Goal: Task Accomplishment & Management: Manage account settings

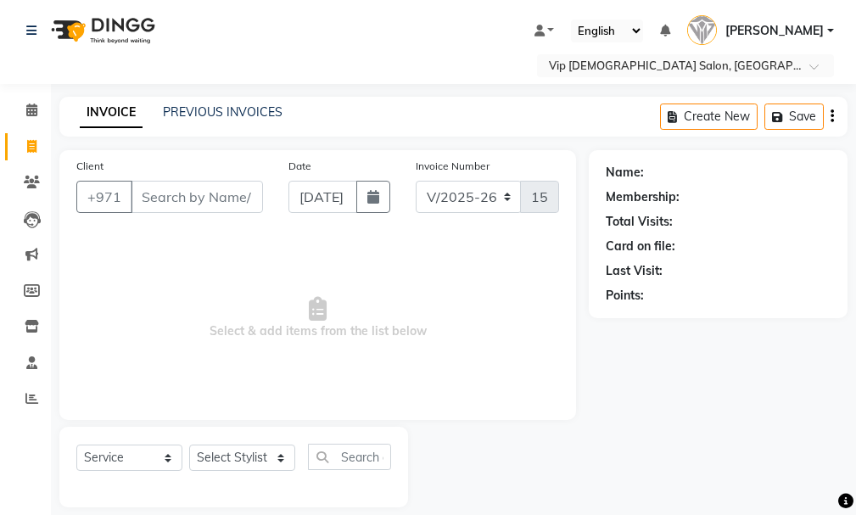
select select "8415"
select select "service"
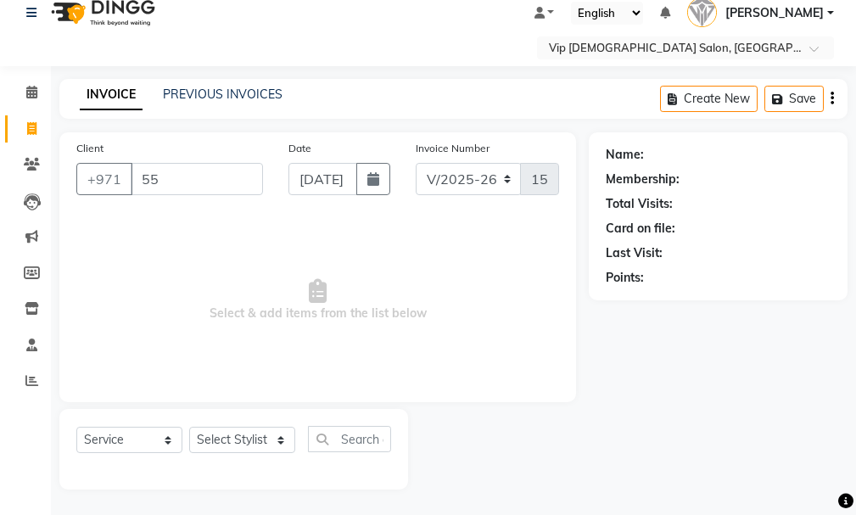
type input "5"
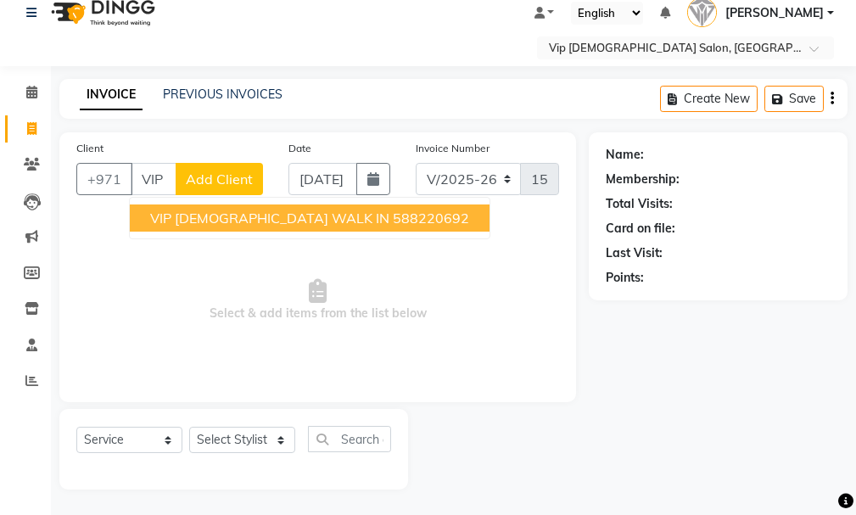
click at [257, 221] on span "VIP [DEMOGRAPHIC_DATA] WALK IN" at bounding box center [269, 218] width 239 height 17
type input "588220692"
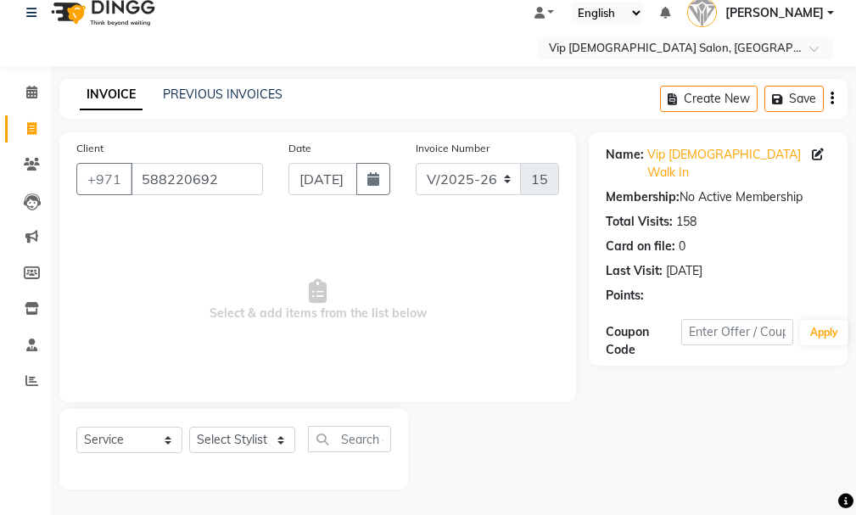
scroll to position [75, 0]
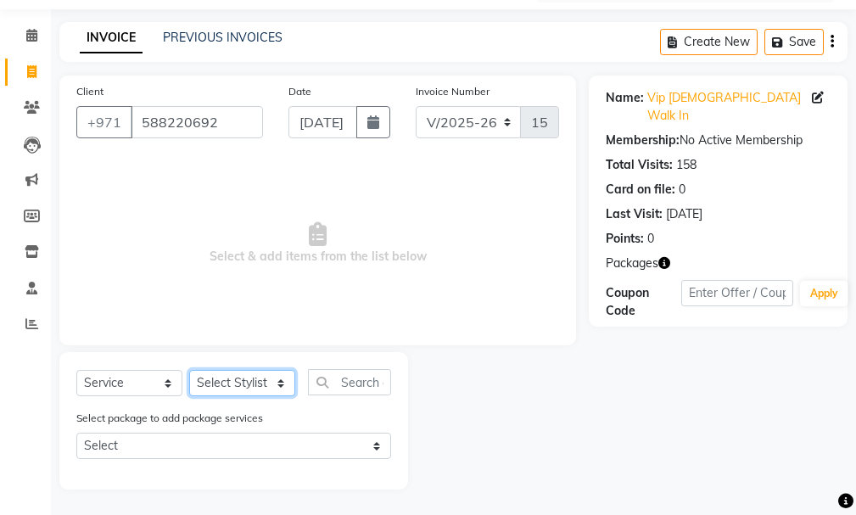
click at [245, 387] on select "Select Stylist Ali [PERSON_NAME] [PERSON_NAME] [PERSON_NAME] Lakhbizi Jairah [P…" at bounding box center [242, 383] width 106 height 26
select select "81342"
click at [189, 370] on select "Select Stylist Ali [PERSON_NAME] [PERSON_NAME] [PERSON_NAME] Lakhbizi Jairah [P…" at bounding box center [242, 383] width 106 height 26
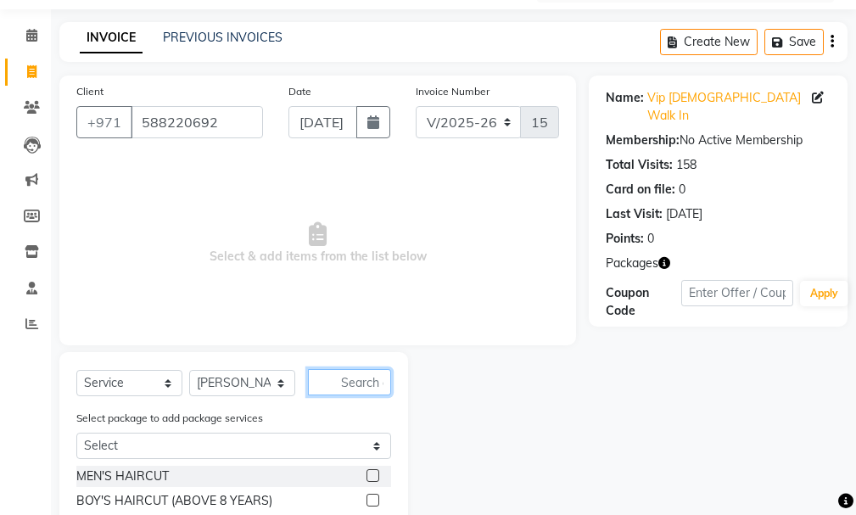
click at [357, 379] on input "text" at bounding box center [349, 382] width 83 height 26
type input ","
type input "MEN"
click at [367, 475] on label at bounding box center [373, 475] width 13 height 13
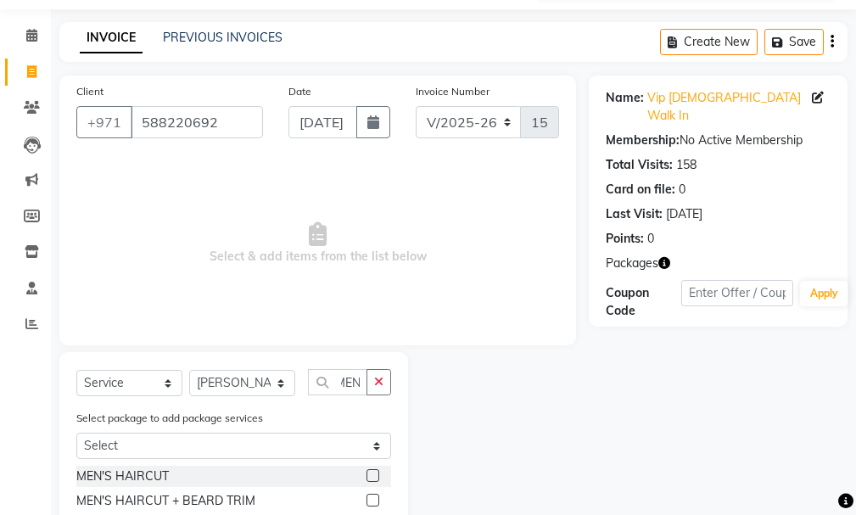
click at [367, 475] on input "checkbox" at bounding box center [372, 476] width 11 height 11
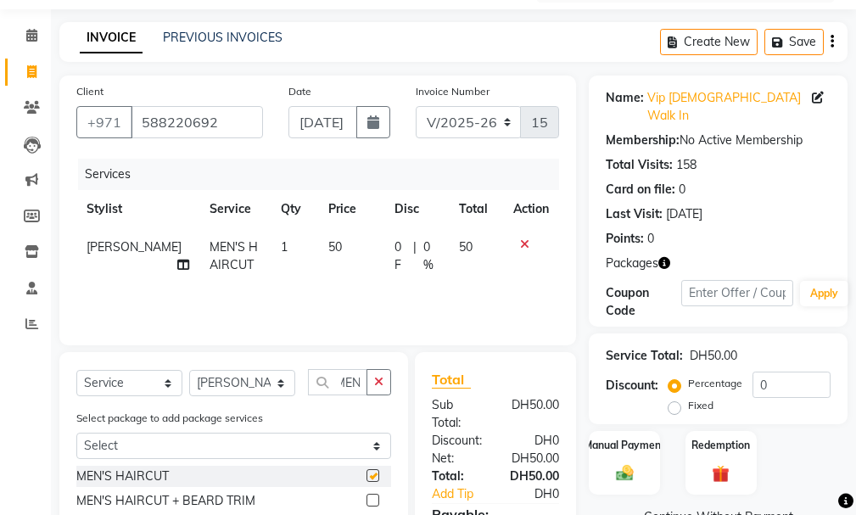
scroll to position [0, 0]
checkbox input "false"
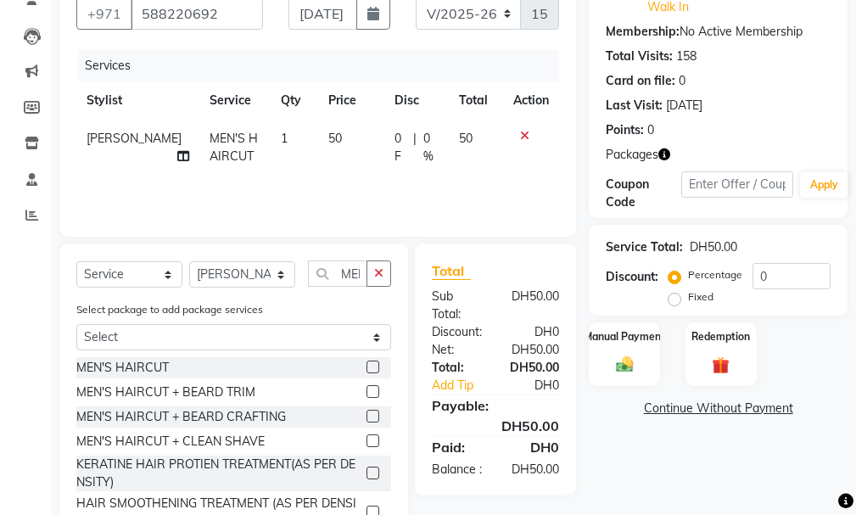
scroll to position [201, 0]
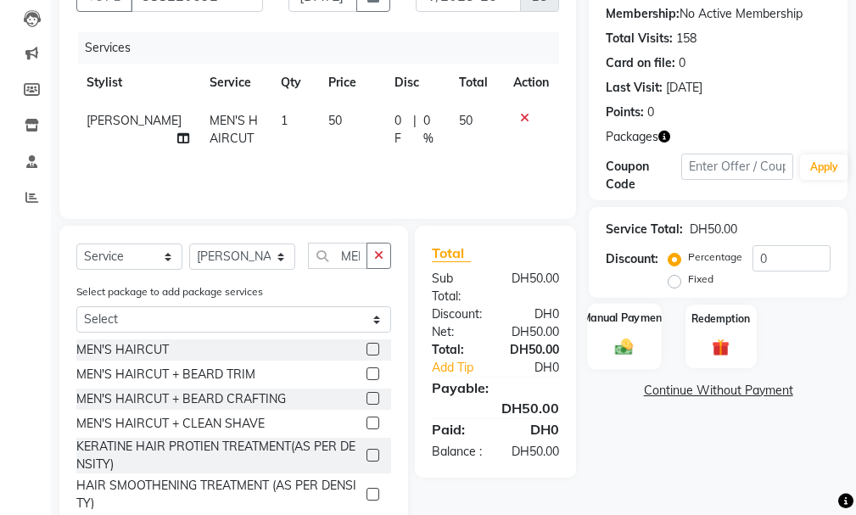
click at [620, 337] on img at bounding box center [624, 347] width 29 height 20
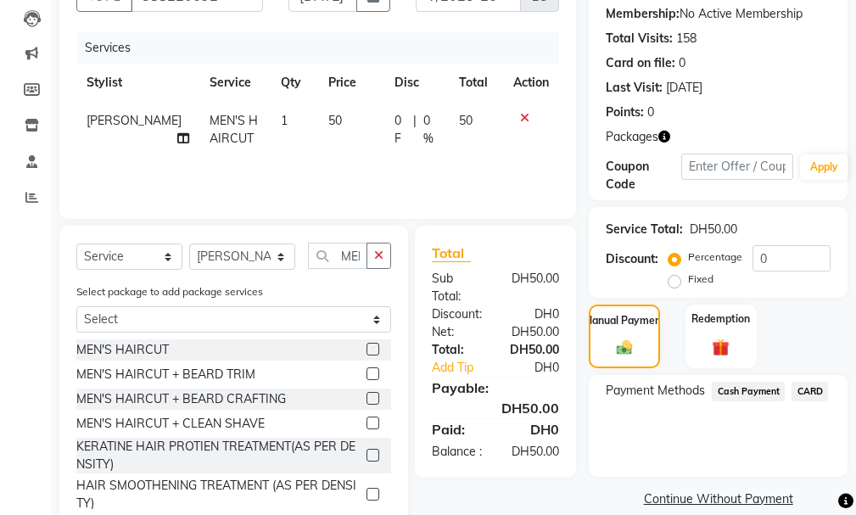
click at [751, 382] on span "Cash Payment" at bounding box center [748, 392] width 73 height 20
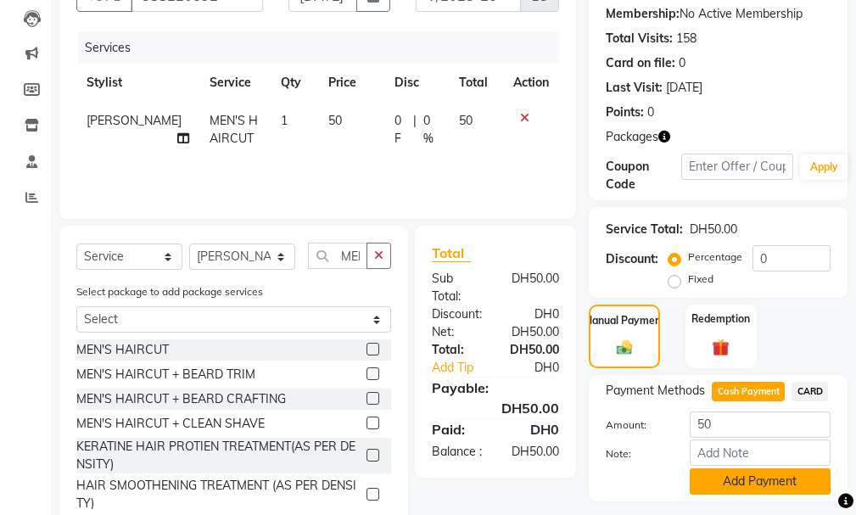
click at [778, 471] on button "Add Payment" at bounding box center [760, 482] width 141 height 26
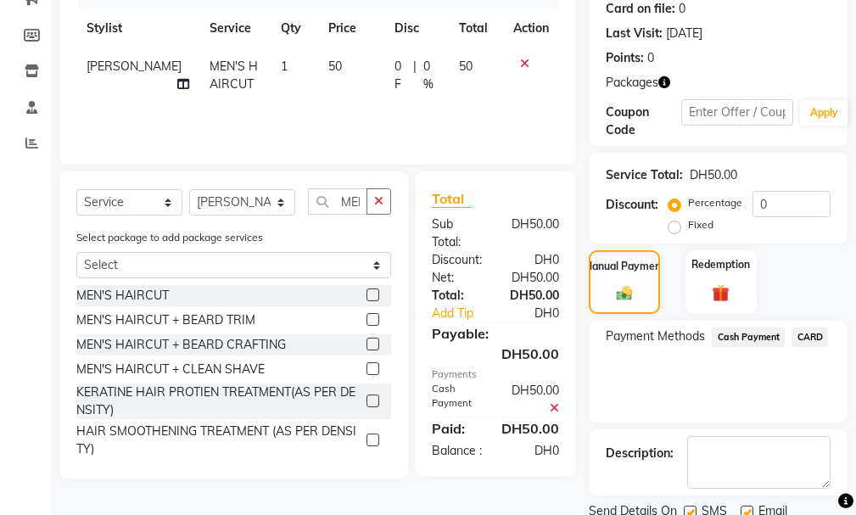
scroll to position [301, 0]
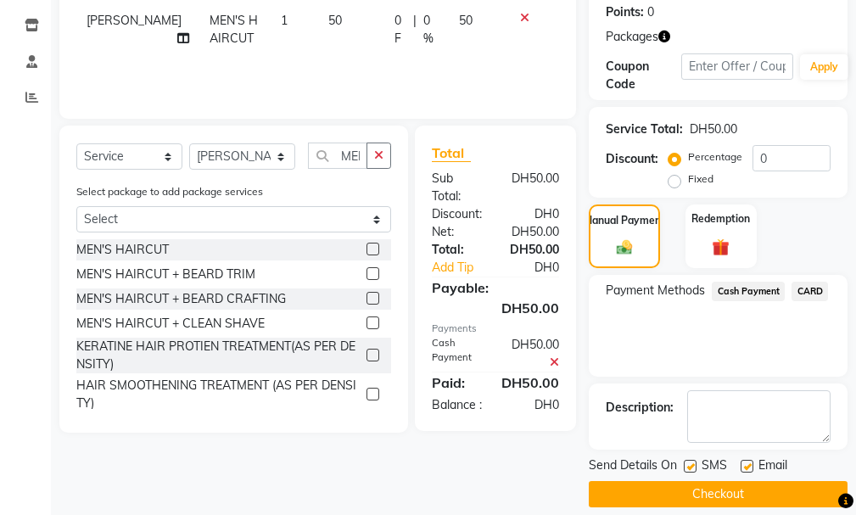
click at [700, 481] on button "Checkout" at bounding box center [718, 494] width 259 height 26
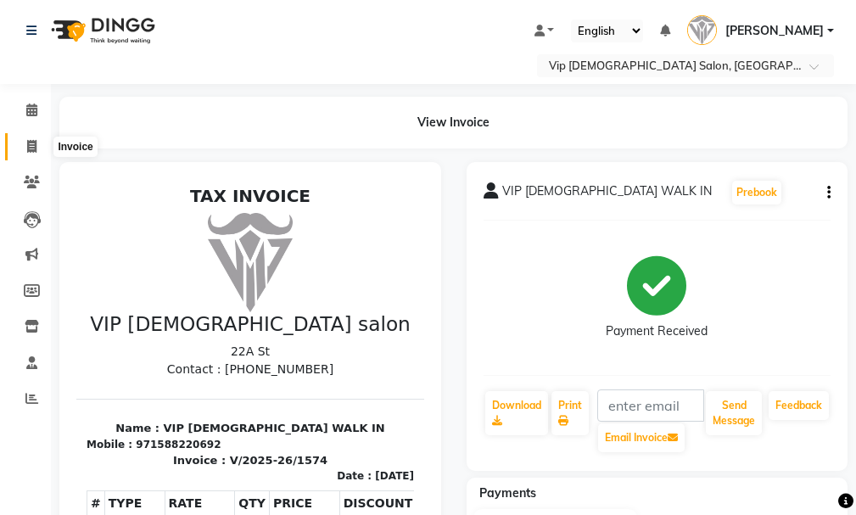
click at [25, 139] on span at bounding box center [32, 148] width 30 height 20
select select "service"
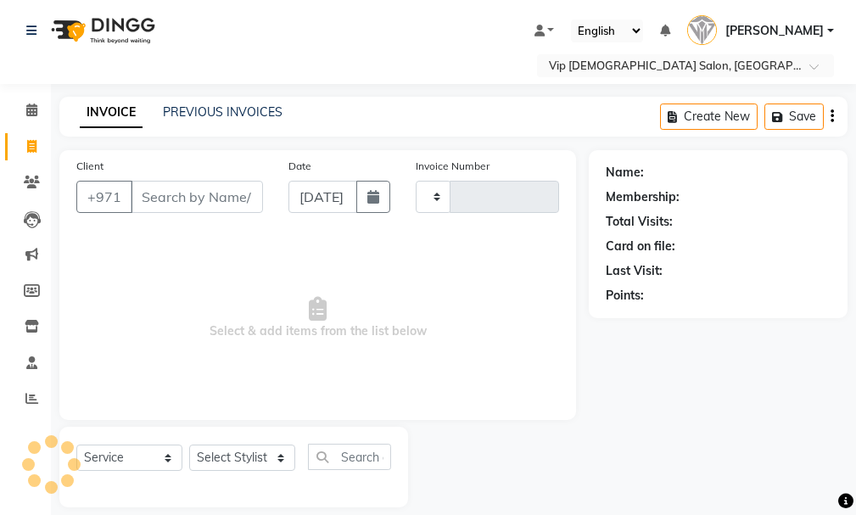
scroll to position [18, 0]
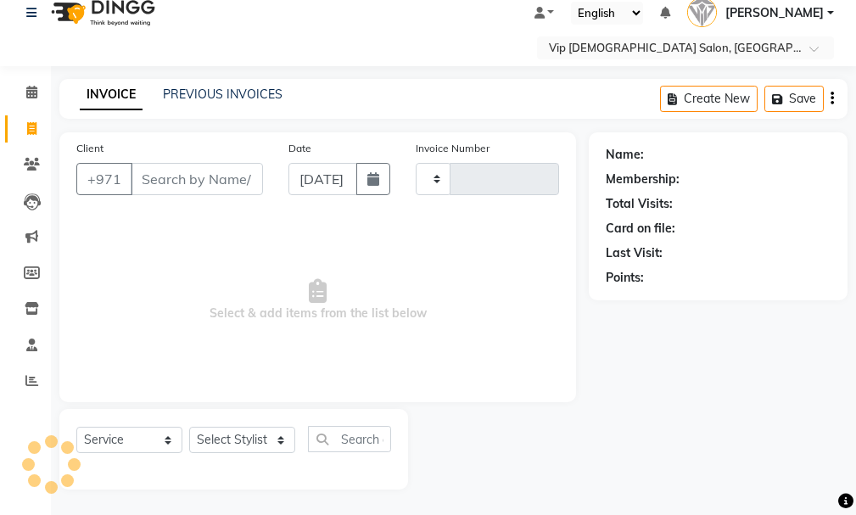
type input "1575"
select select "8415"
click at [14, 352] on link "Staff" at bounding box center [25, 346] width 41 height 28
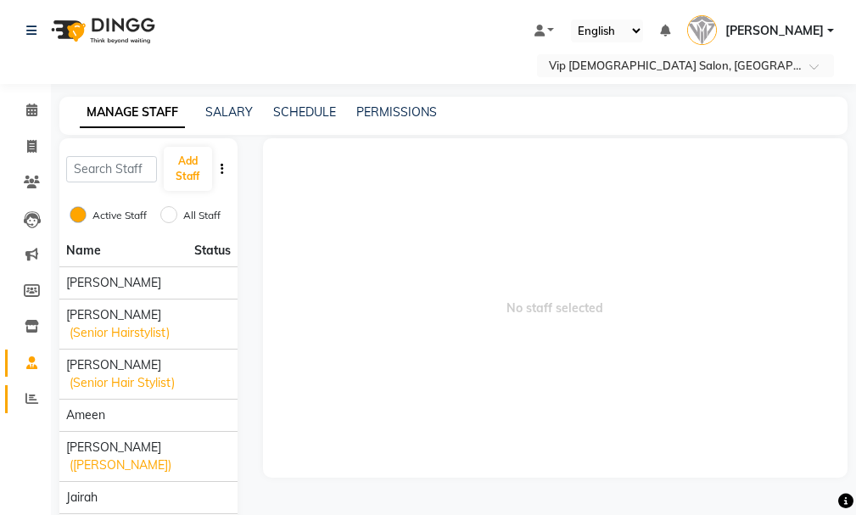
click at [27, 412] on link "Reports" at bounding box center [25, 399] width 41 height 28
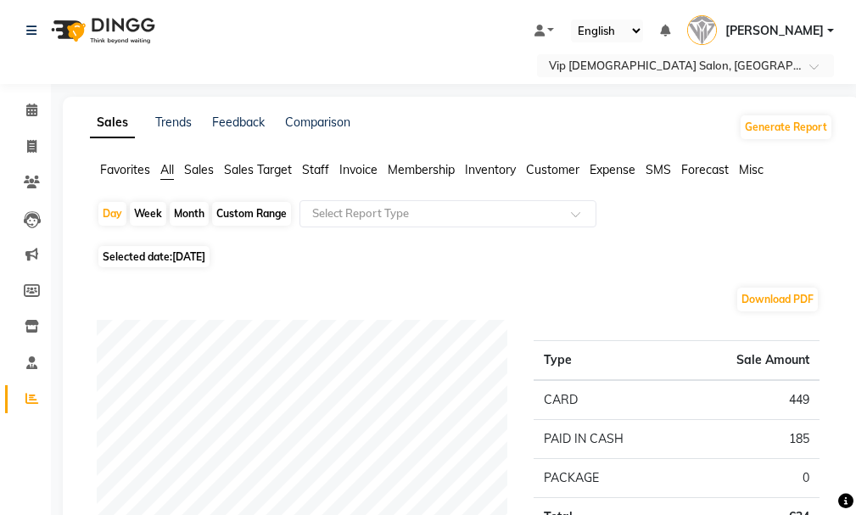
drag, startPoint x: 849, startPoint y: 115, endPoint x: 851, endPoint y: 141, distance: 26.4
click at [31, 144] on li "Invoice" at bounding box center [25, 147] width 51 height 37
click at [22, 146] on span at bounding box center [32, 148] width 30 height 20
select select "service"
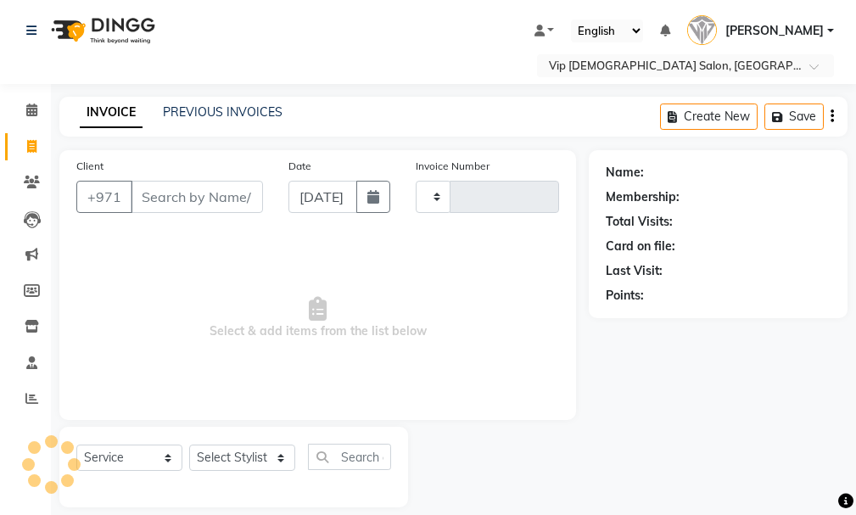
scroll to position [18, 0]
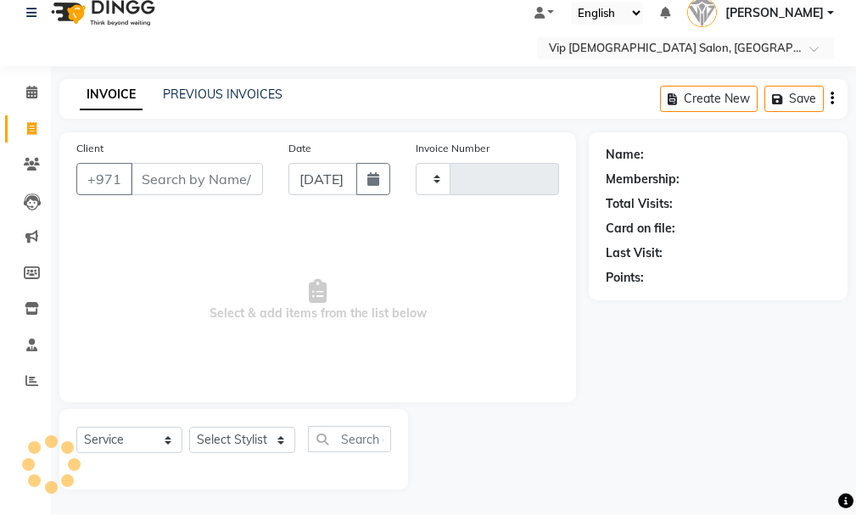
type input "1575"
select select "8415"
click at [166, 198] on div "Client +971" at bounding box center [170, 174] width 212 height 70
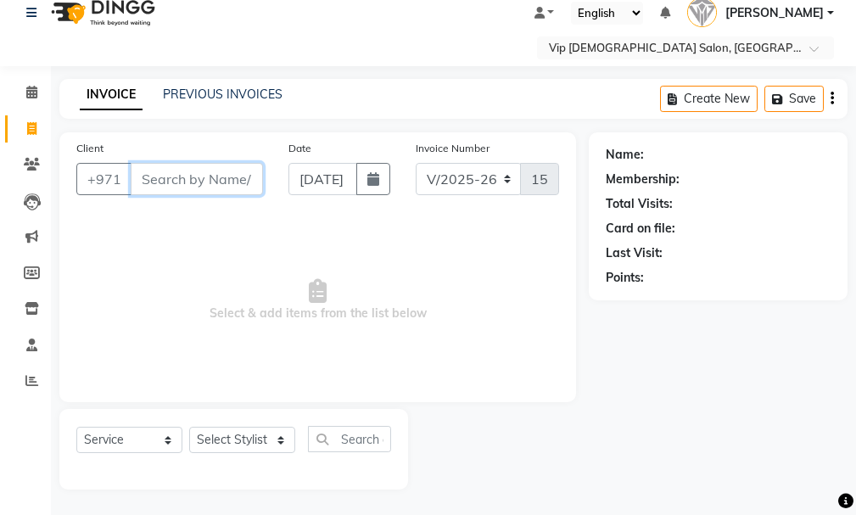
click at [150, 185] on input "Client" at bounding box center [197, 179] width 132 height 32
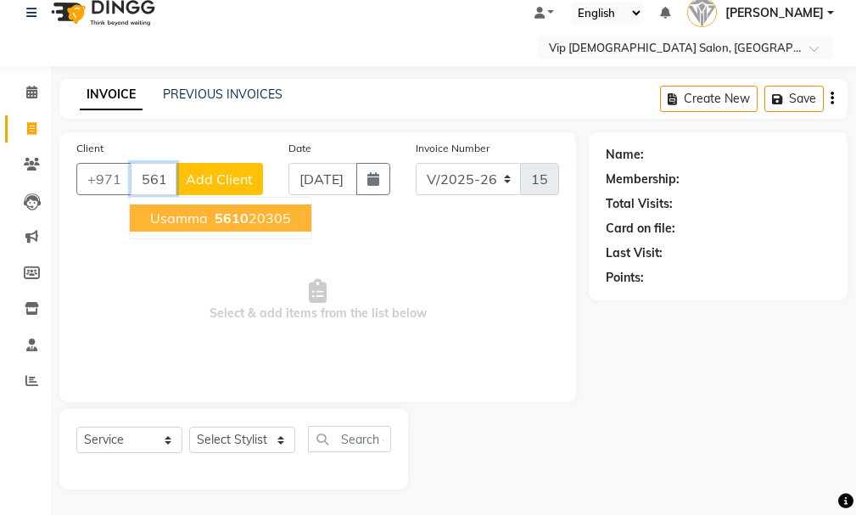
click at [247, 216] on ngb-highlight "5610 20305" at bounding box center [251, 218] width 80 height 17
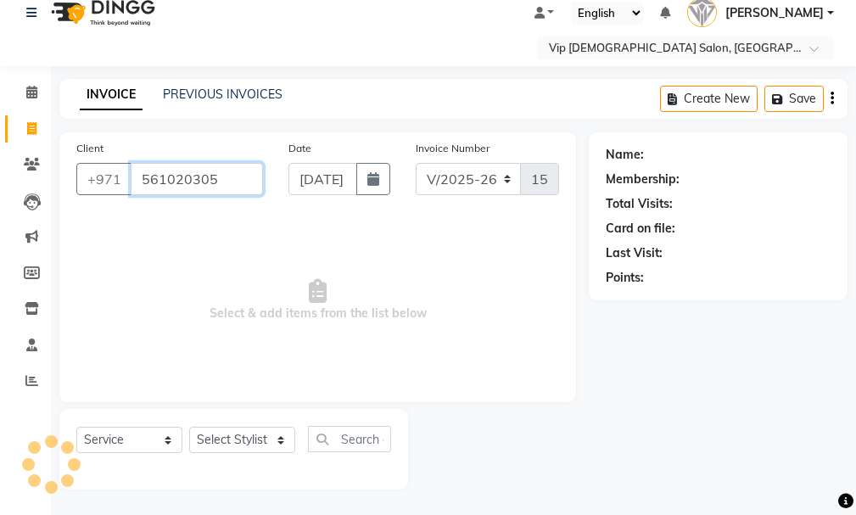
type input "561020305"
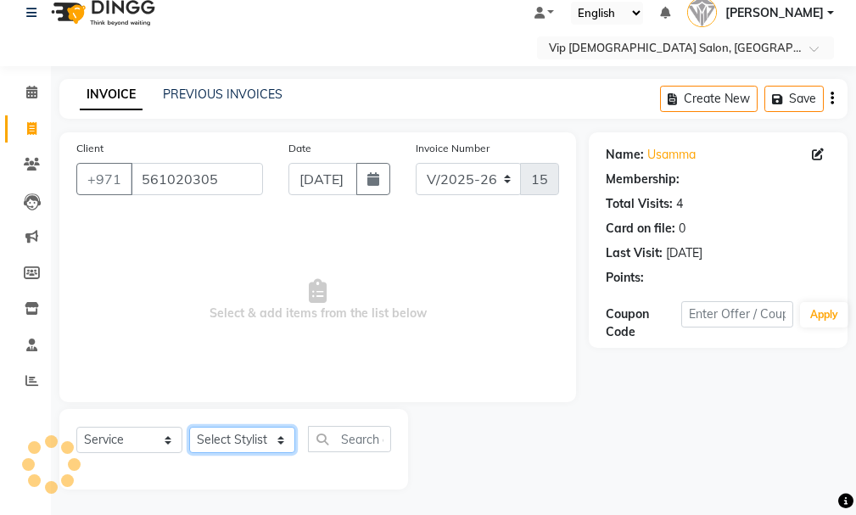
click at [252, 448] on select "Select Stylist Ali [PERSON_NAME] [PERSON_NAME] [PERSON_NAME] Lakhbizi Jairah [P…" at bounding box center [242, 440] width 106 height 26
select select "81343"
click at [189, 427] on select "Select Stylist Ali [PERSON_NAME] [PERSON_NAME] [PERSON_NAME] Lakhbizi Jairah [P…" at bounding box center [242, 440] width 106 height 26
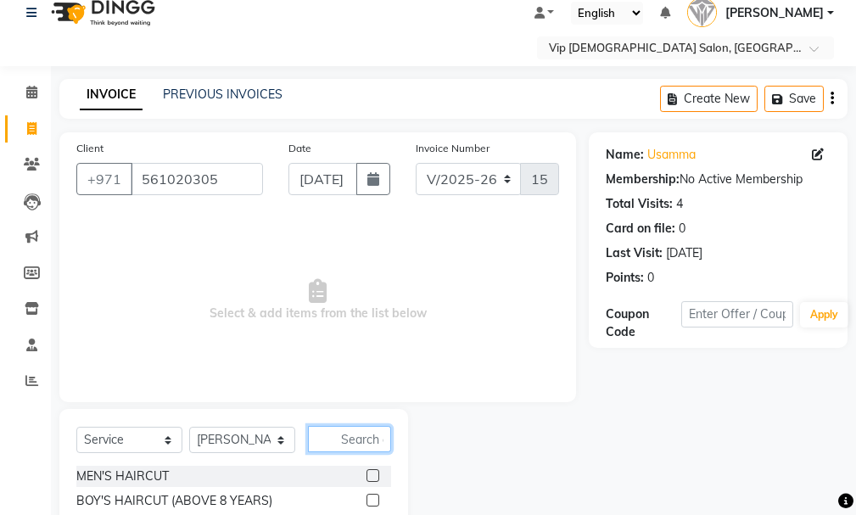
click at [341, 438] on input "text" at bounding box center [349, 439] width 83 height 26
type input "CRAF"
click at [376, 475] on label at bounding box center [373, 475] width 13 height 13
click at [376, 475] on input "checkbox" at bounding box center [372, 476] width 11 height 11
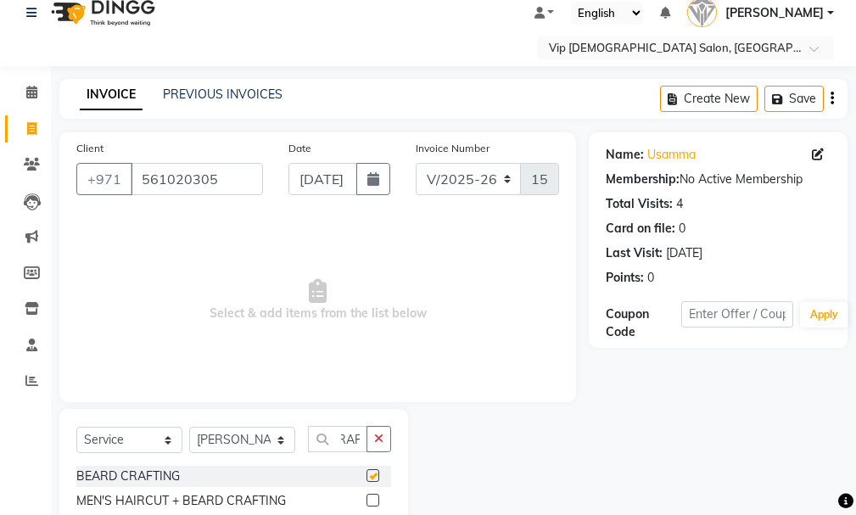
scroll to position [0, 0]
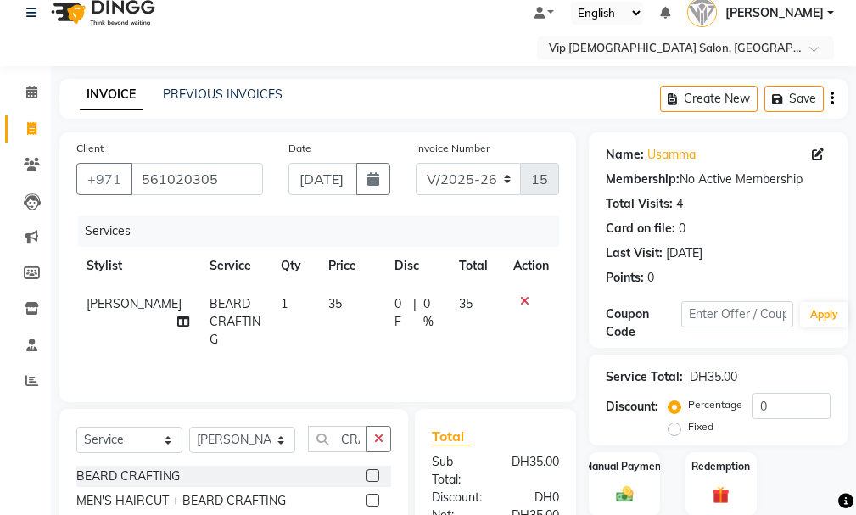
checkbox input "false"
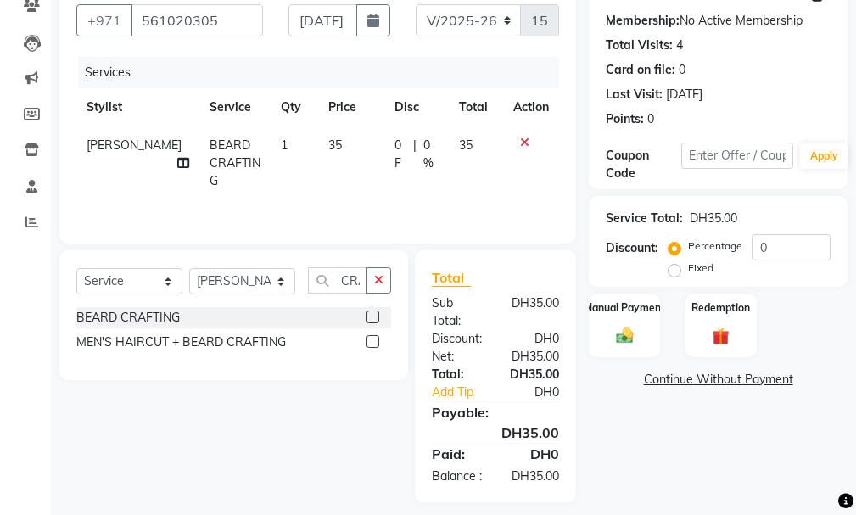
scroll to position [194, 0]
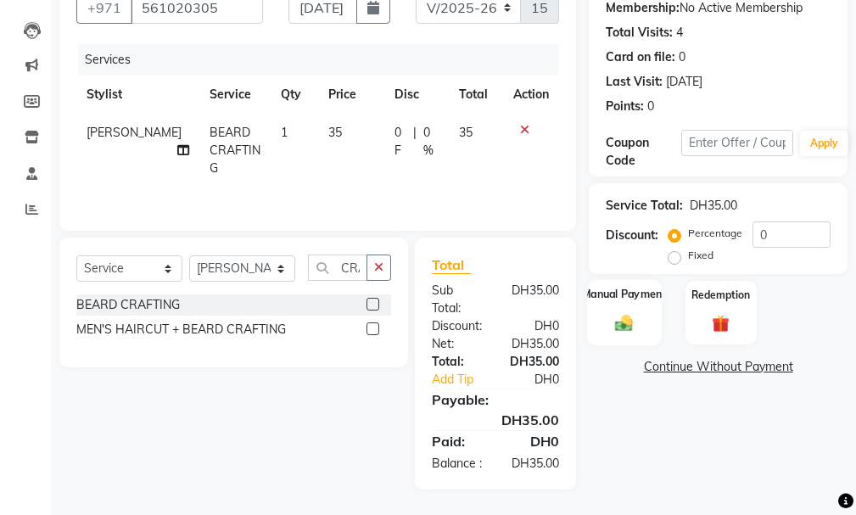
click at [626, 313] on img at bounding box center [624, 323] width 29 height 20
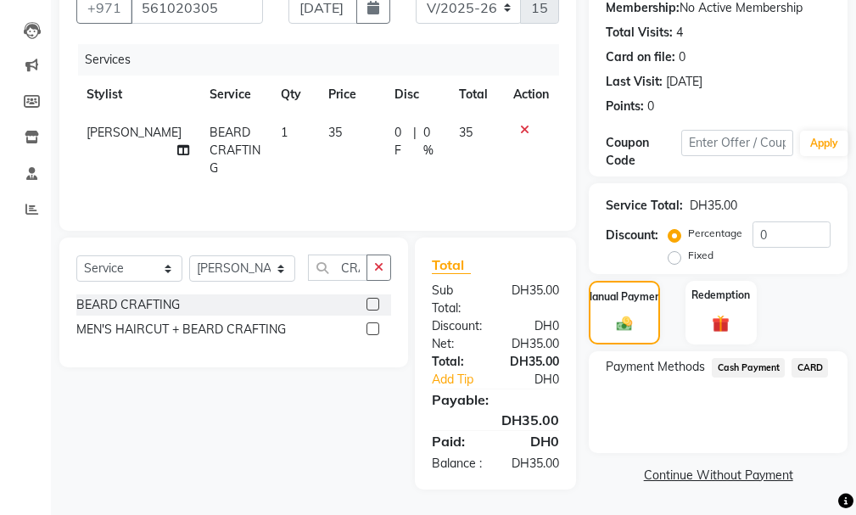
click at [740, 362] on span "Cash Payment" at bounding box center [748, 368] width 73 height 20
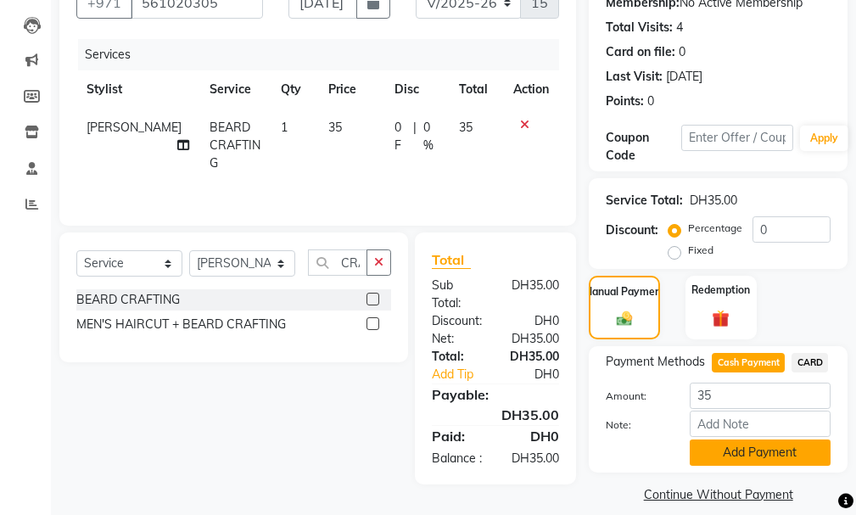
click at [782, 450] on button "Add Payment" at bounding box center [760, 453] width 141 height 26
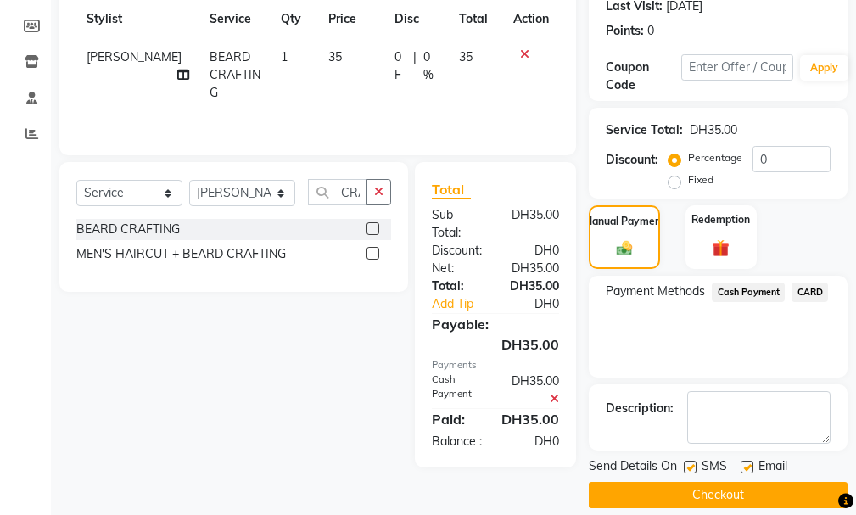
scroll to position [284, 0]
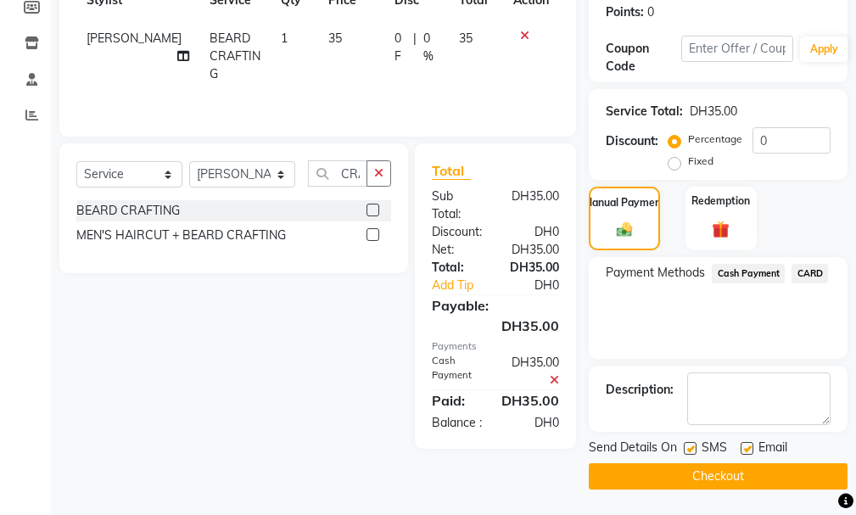
click at [767, 484] on button "Checkout" at bounding box center [718, 476] width 259 height 26
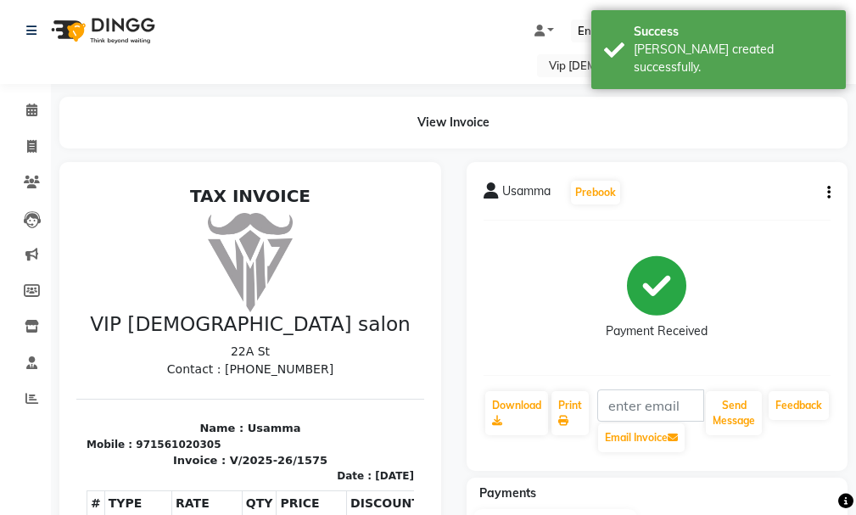
click at [29, 418] on li "Completed InProgress Upcoming Dropped Tentative Check-In Confirm" at bounding box center [25, 422] width 51 height 8
click at [34, 403] on icon at bounding box center [31, 398] width 13 height 13
